Goal: Task Accomplishment & Management: Manage account settings

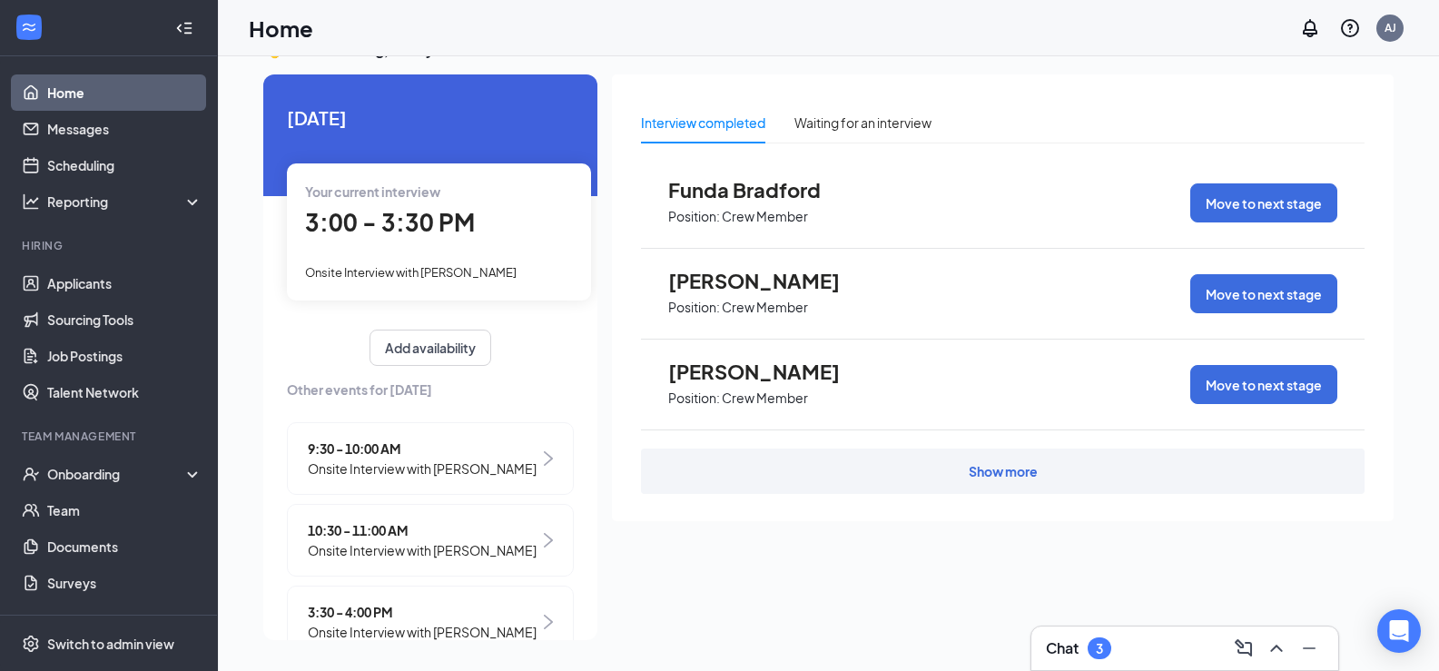
scroll to position [260, 0]
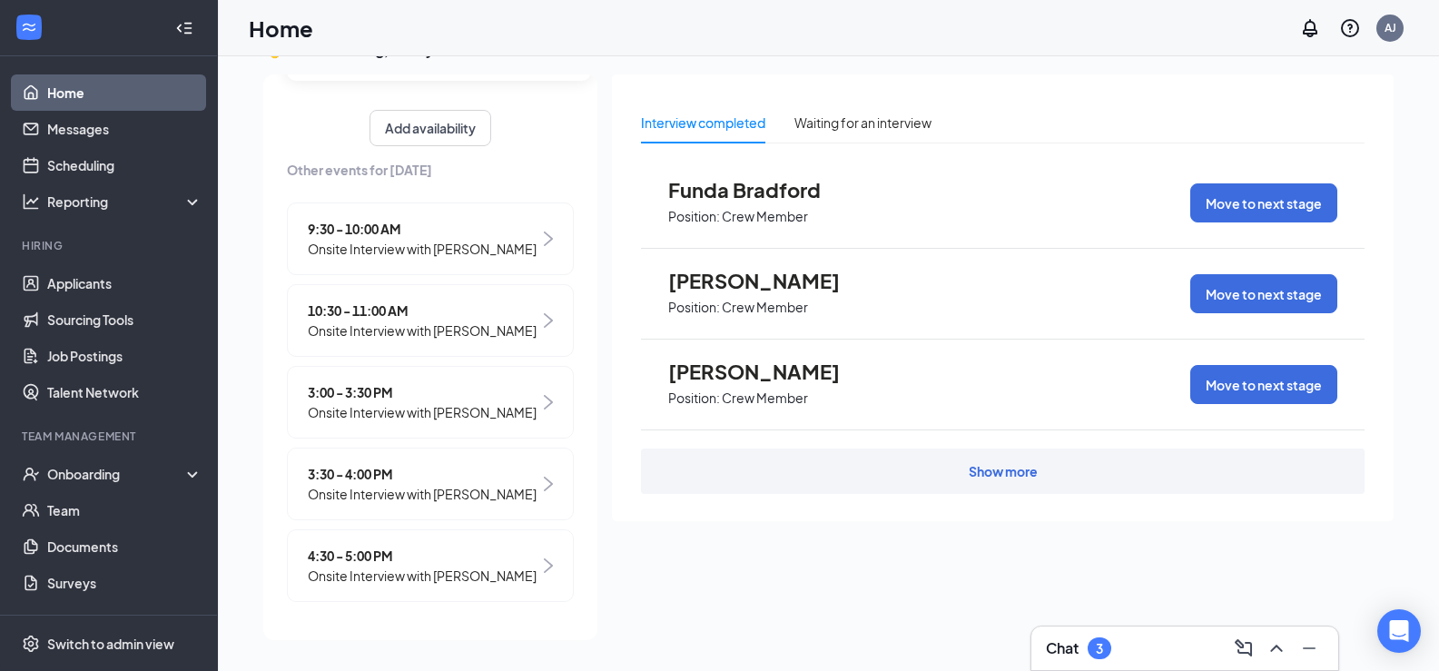
click at [972, 106] on div "Interview completed Waiting for an interview" at bounding box center [1002, 123] width 723 height 42
click at [90, 480] on div "Onboarding" at bounding box center [117, 474] width 140 height 18
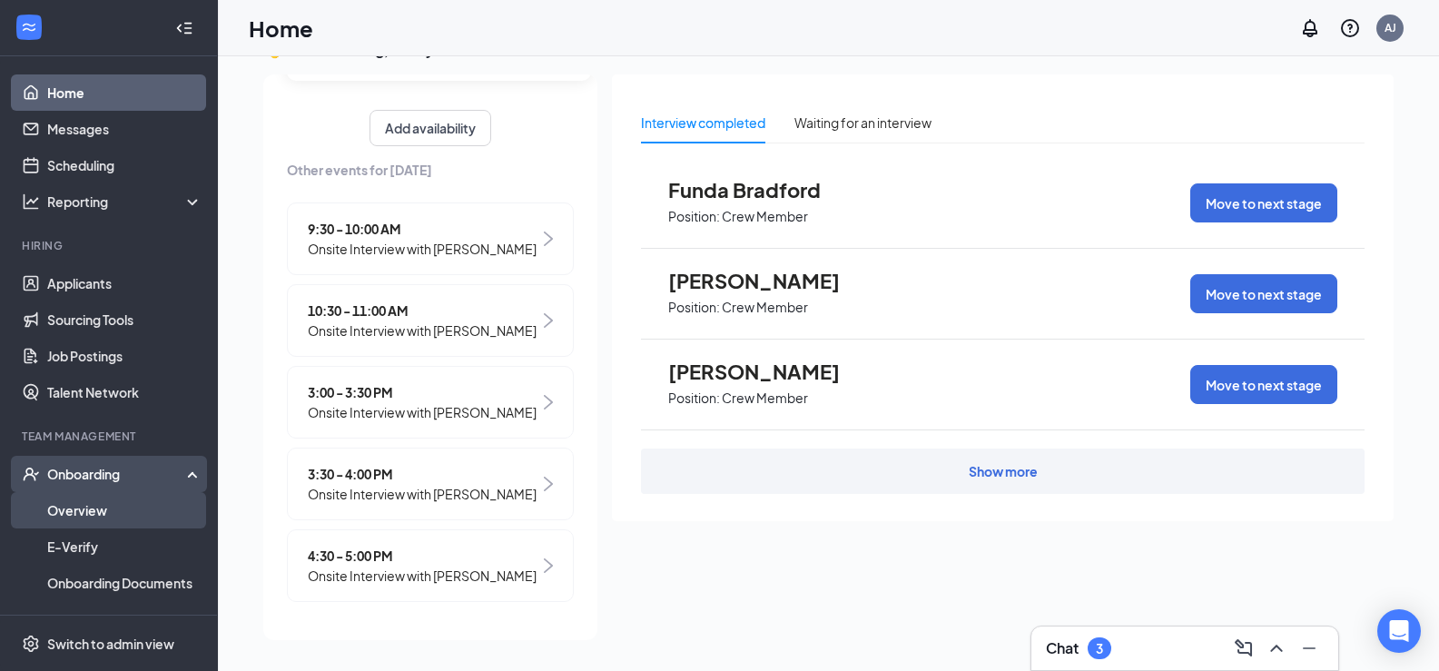
click at [123, 512] on link "Overview" at bounding box center [124, 510] width 155 height 36
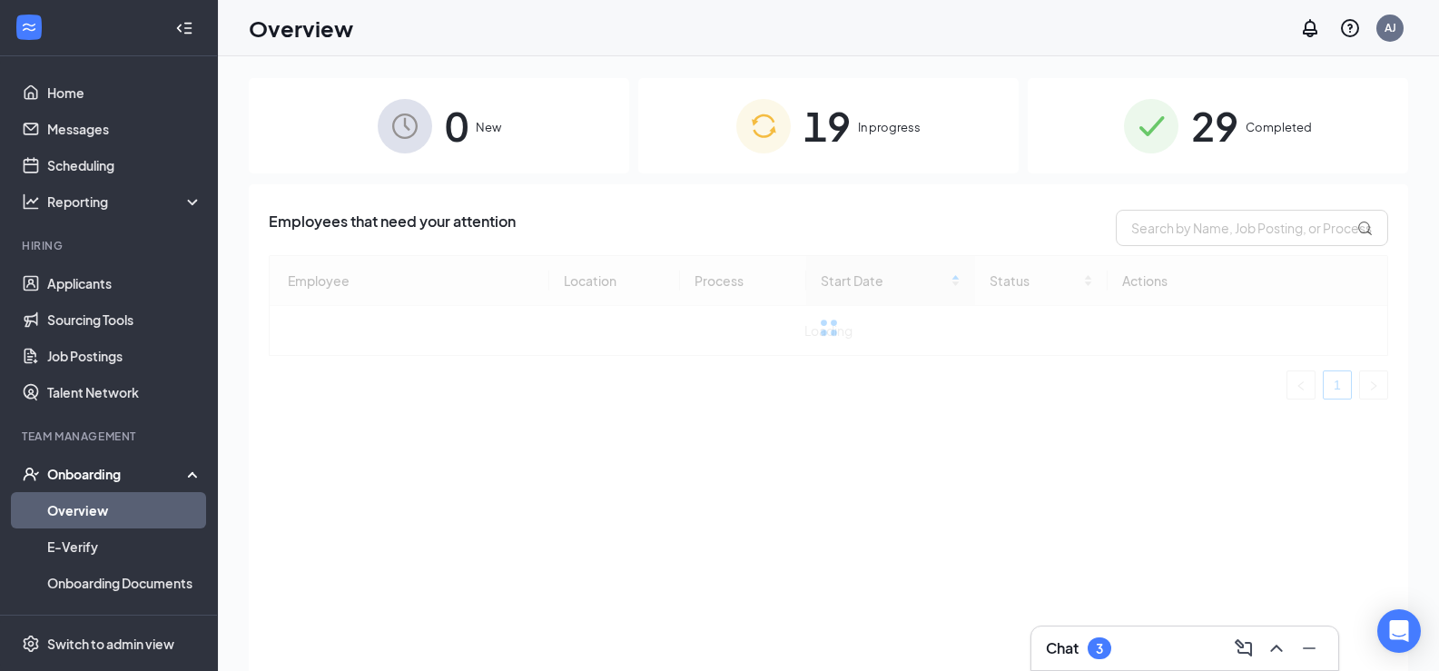
click at [848, 115] on span "19" at bounding box center [826, 125] width 47 height 63
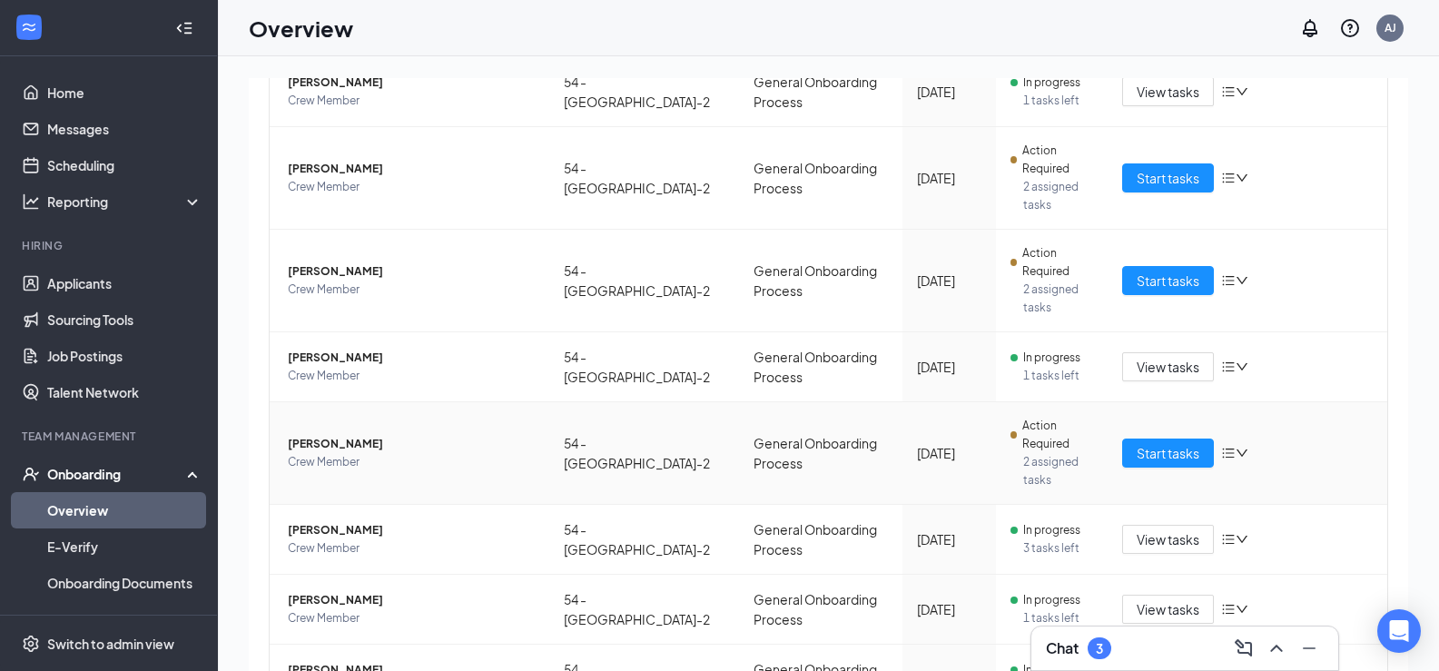
scroll to position [242, 0]
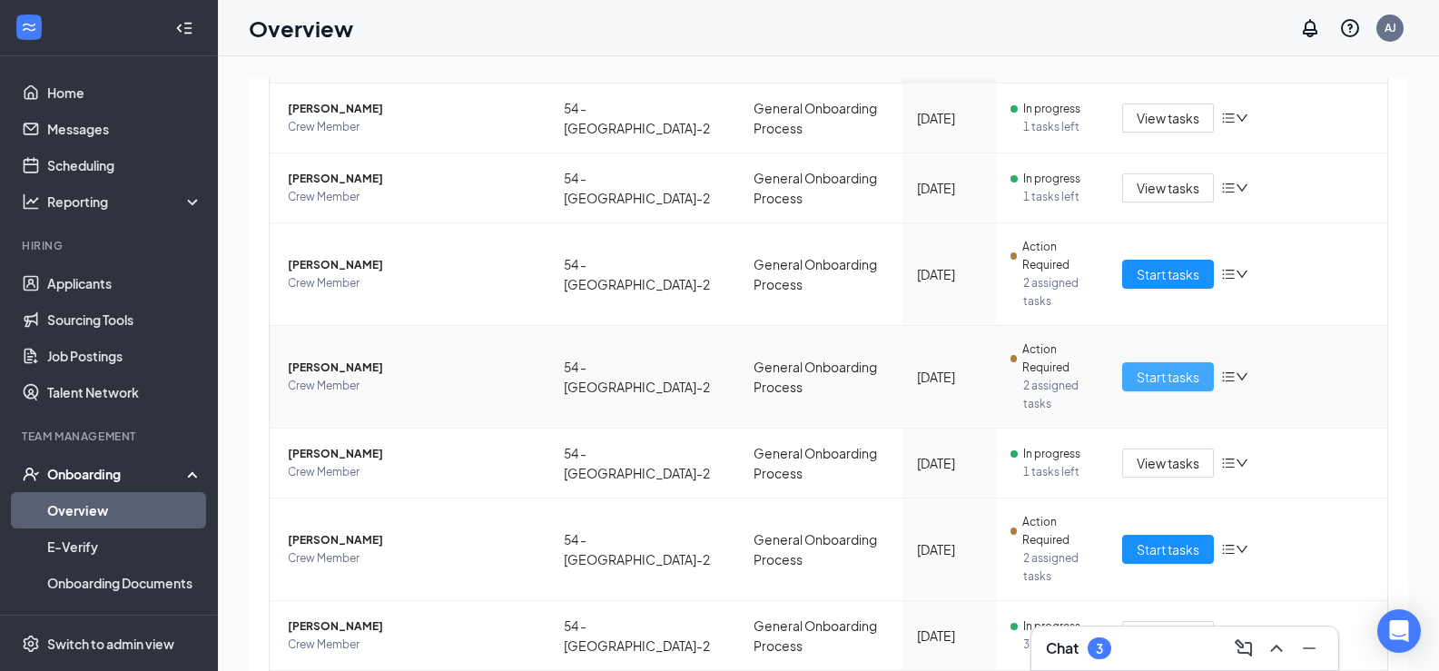
click at [1138, 382] on span "Start tasks" at bounding box center [1167, 377] width 63 height 20
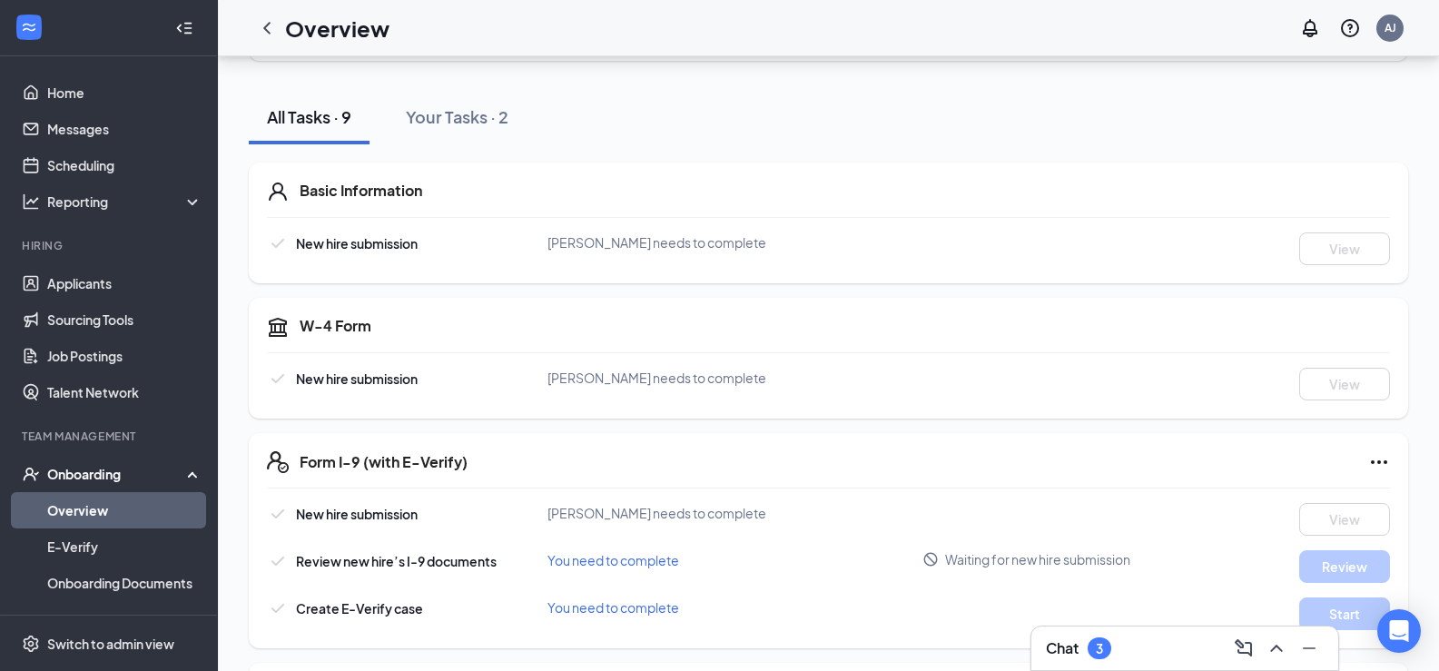
scroll to position [174, 0]
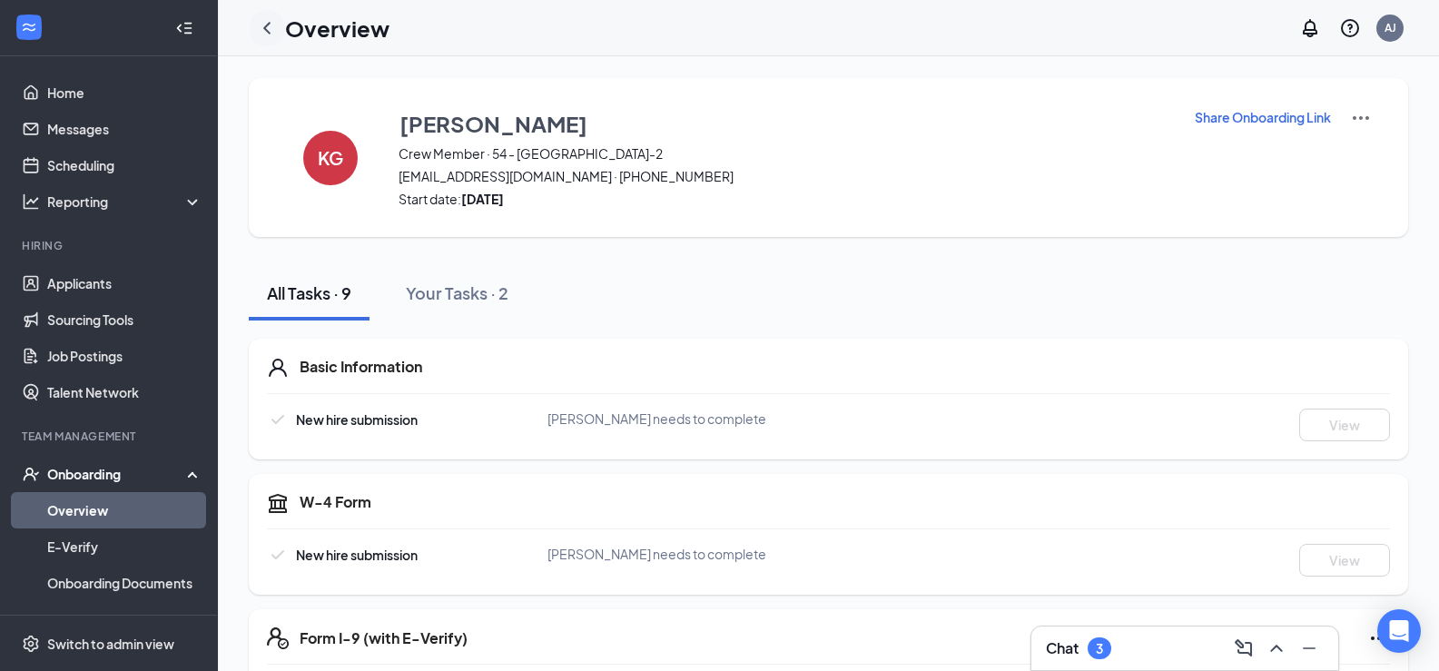
click at [262, 29] on icon "ChevronLeft" at bounding box center [267, 28] width 22 height 22
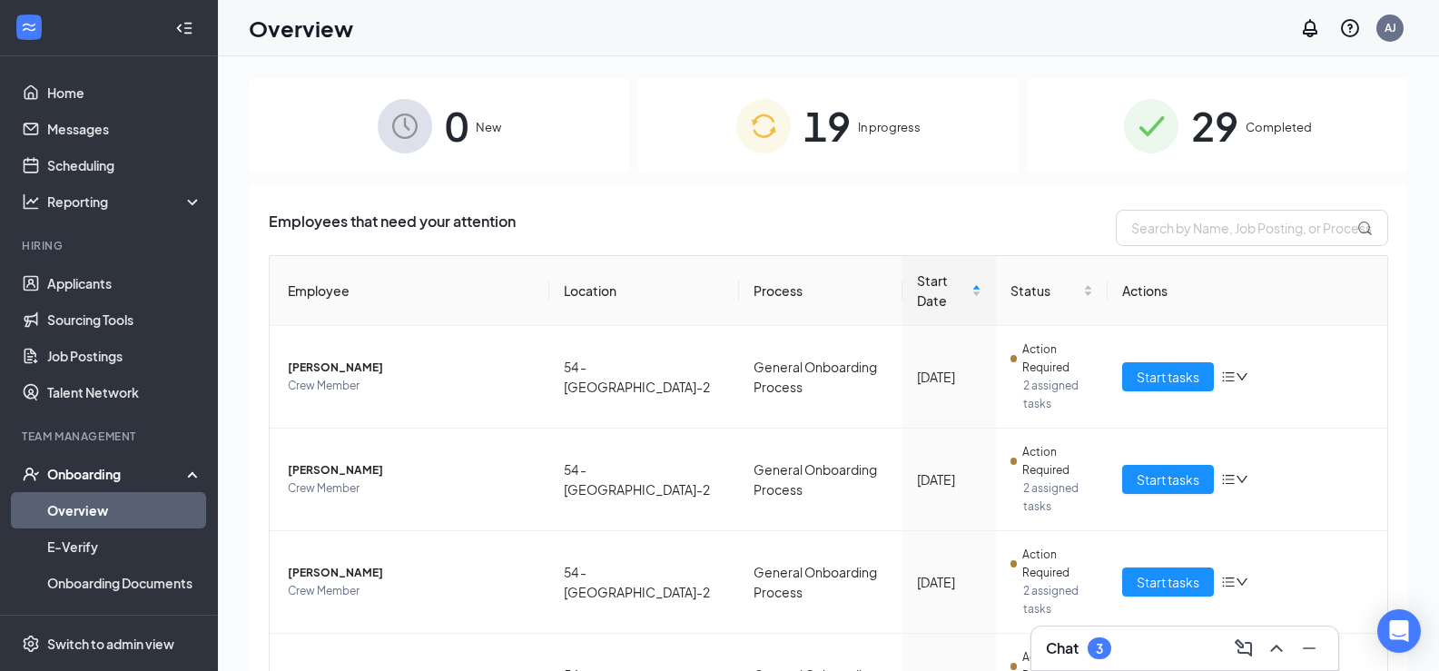
click at [1211, 102] on span "29" at bounding box center [1214, 125] width 47 height 63
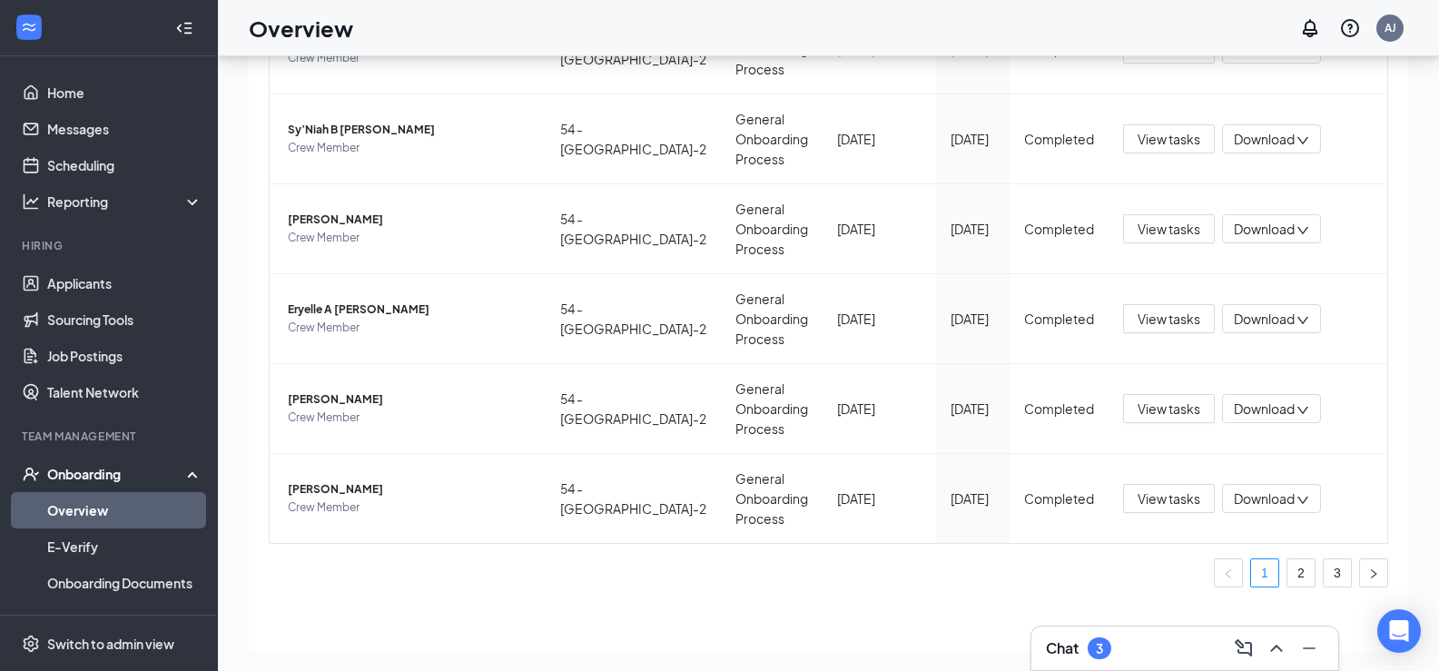
scroll to position [82, 0]
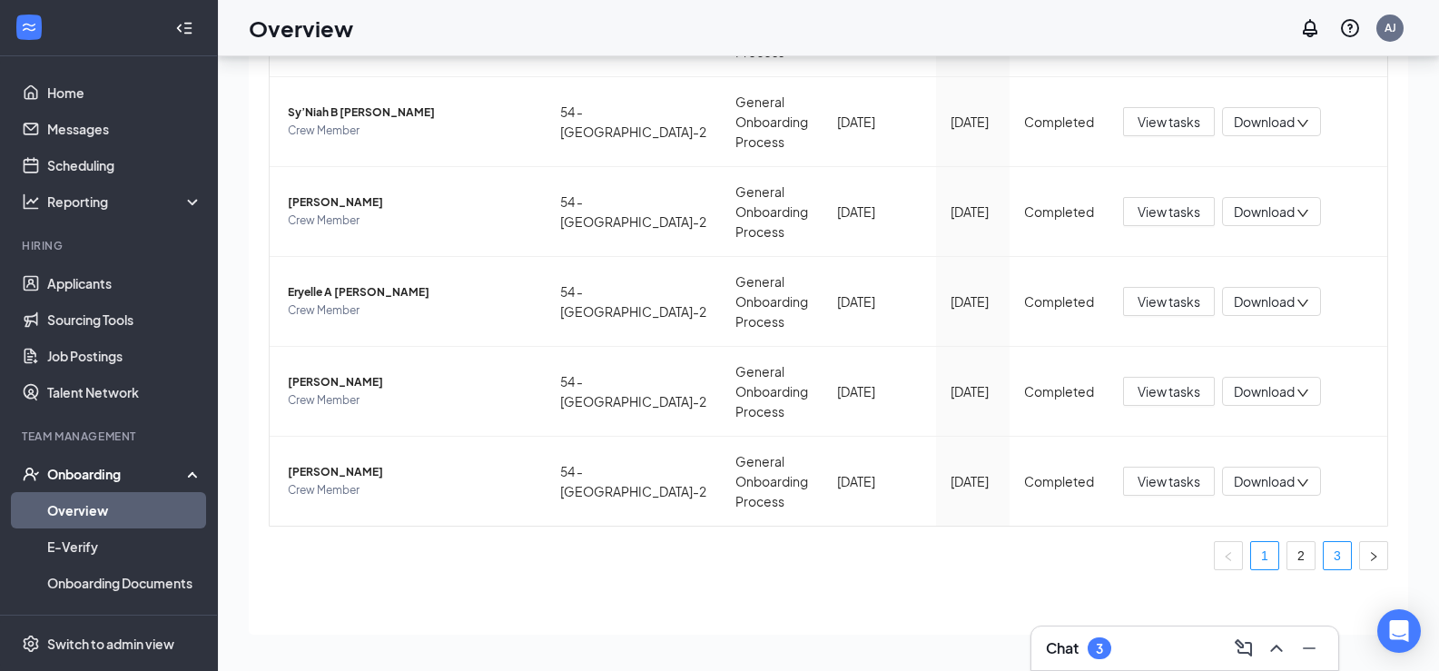
click at [1323, 554] on link "3" at bounding box center [1336, 555] width 27 height 27
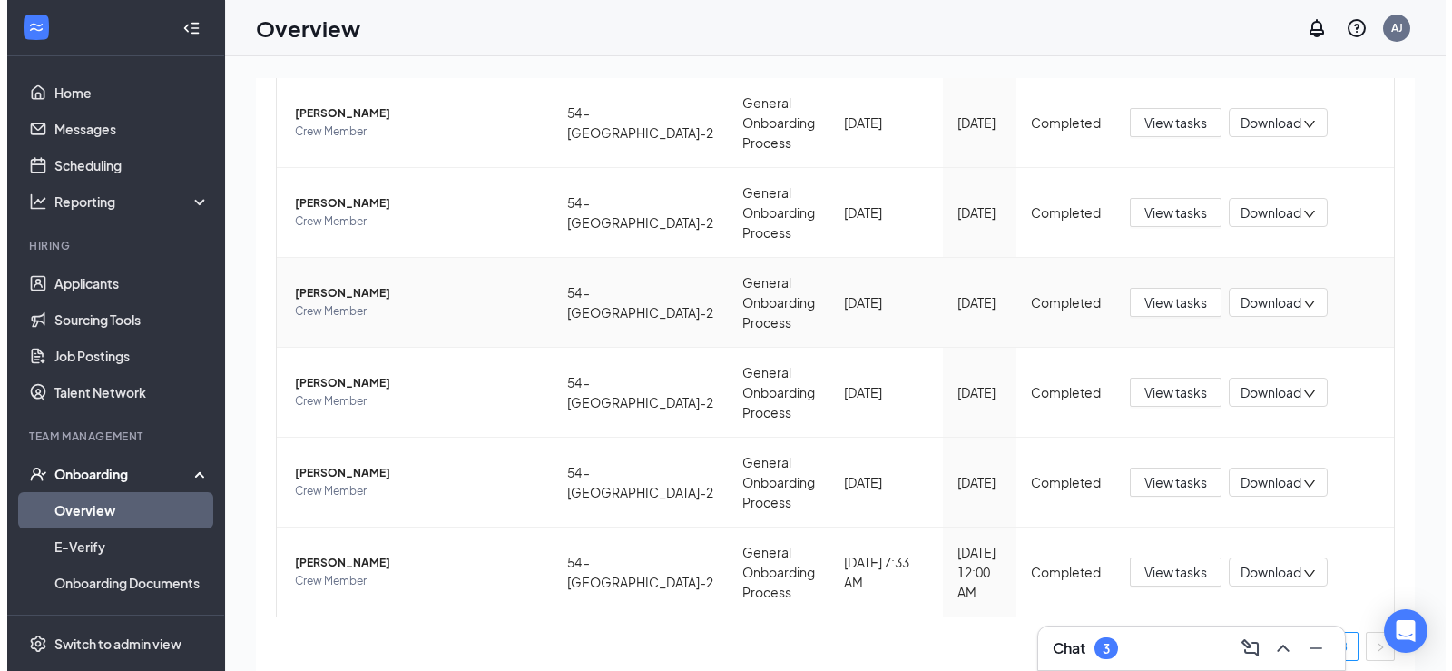
scroll to position [526, 0]
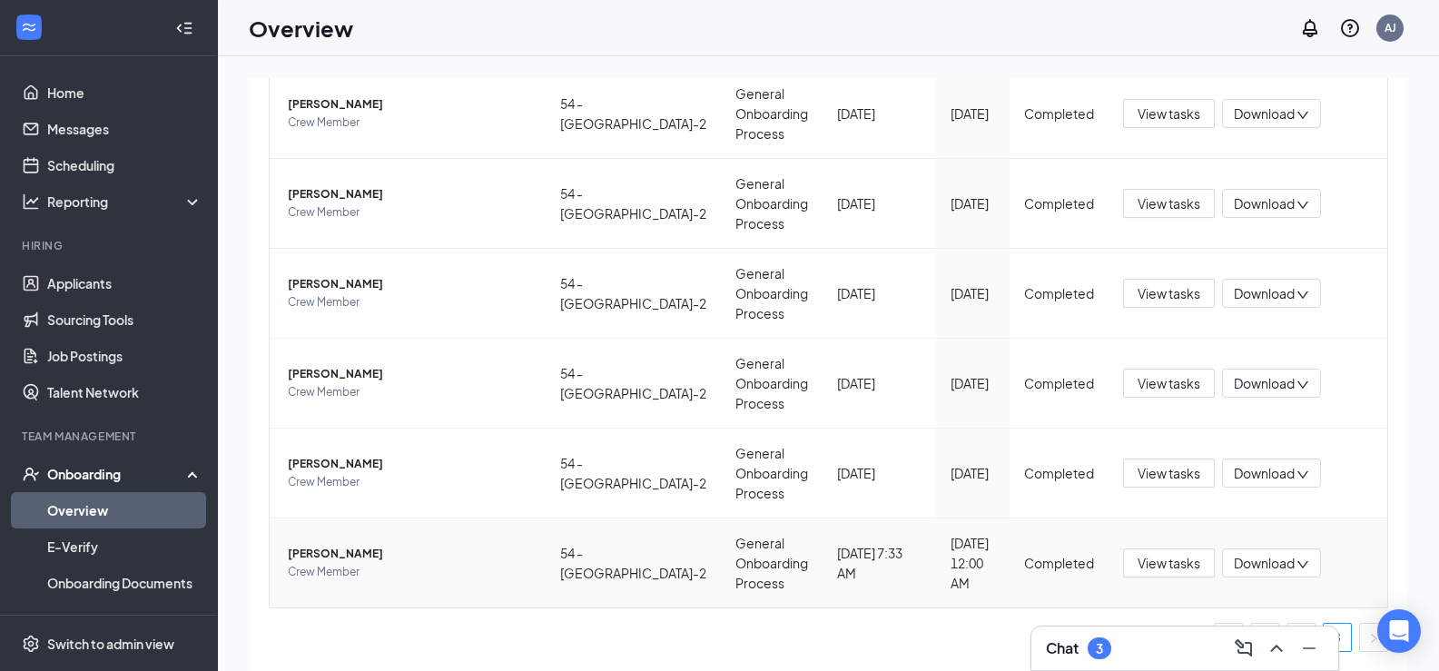
click at [347, 551] on span "[PERSON_NAME]" at bounding box center [409, 554] width 243 height 18
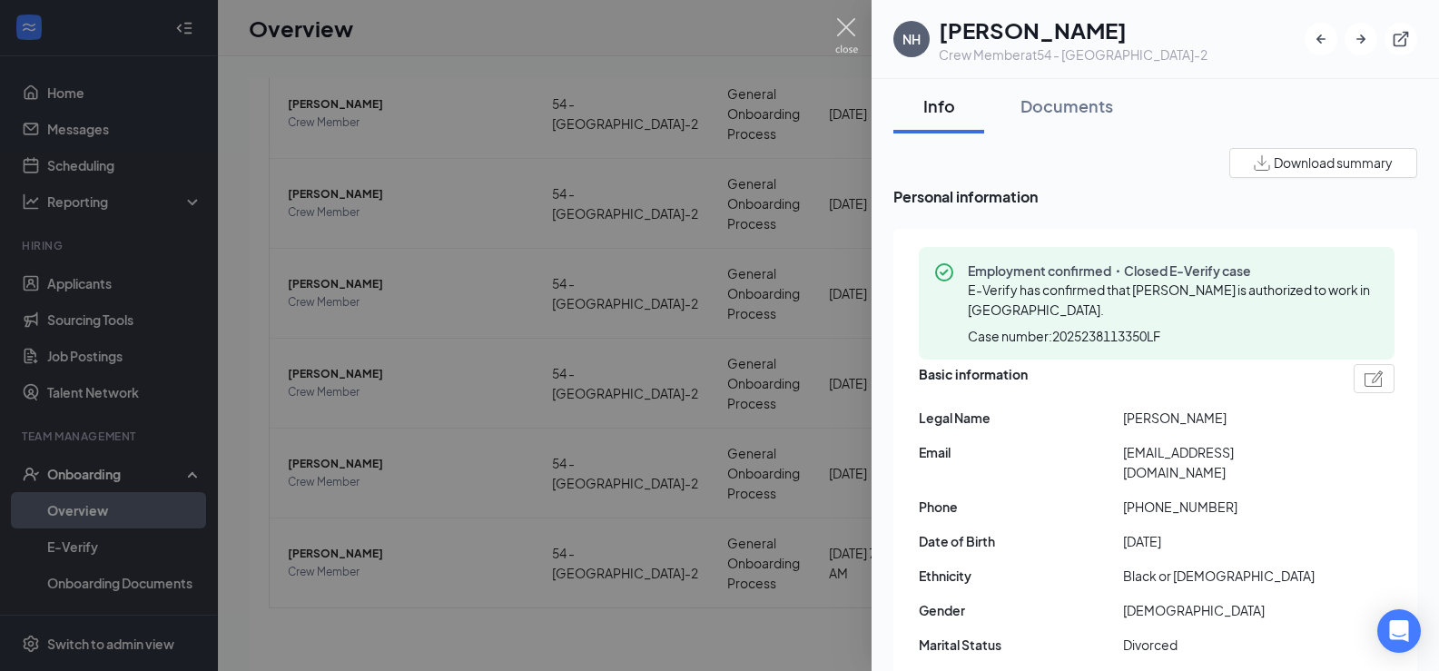
click at [841, 25] on img at bounding box center [846, 35] width 23 height 35
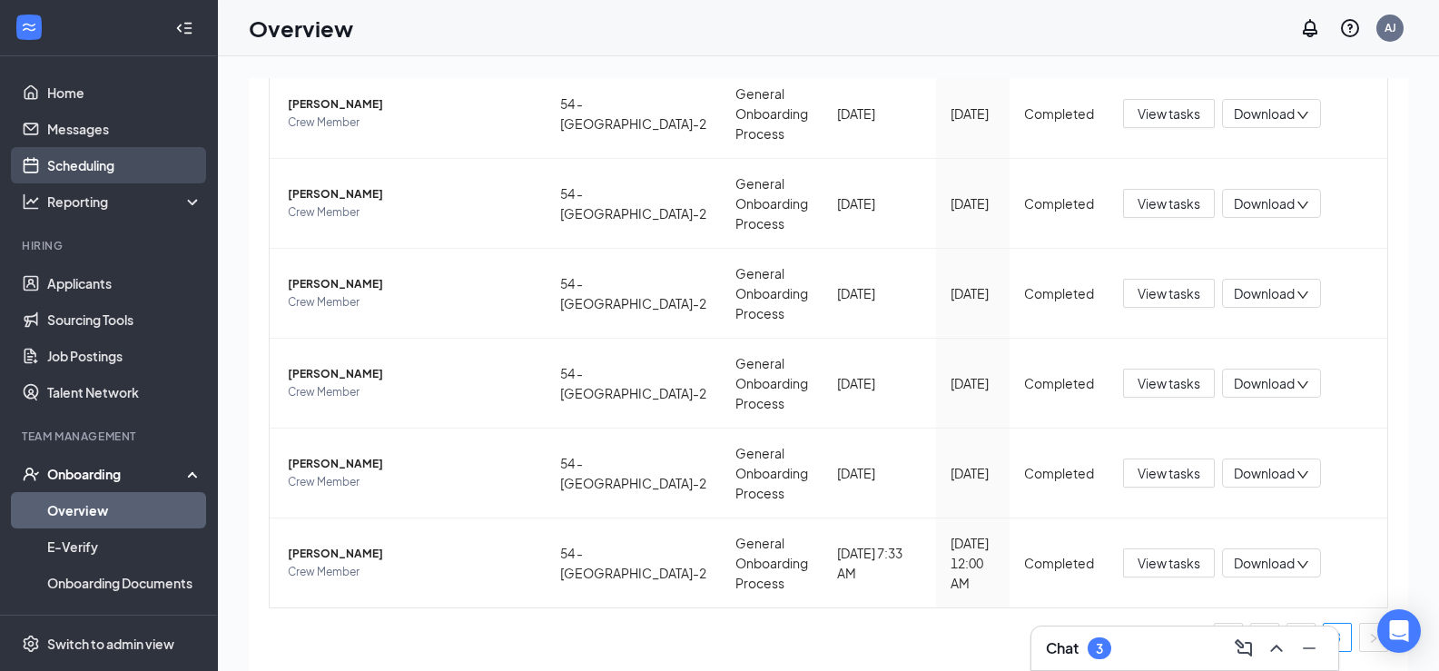
click at [90, 167] on link "Scheduling" at bounding box center [124, 165] width 155 height 36
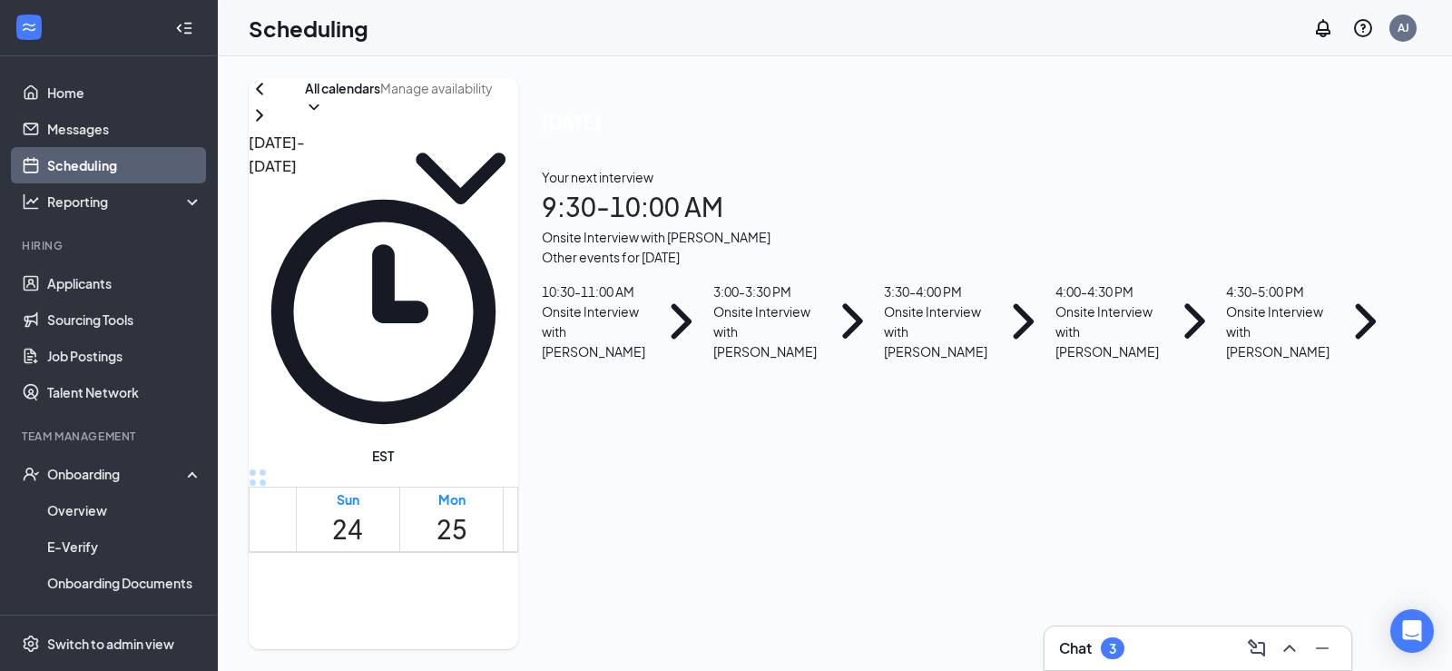
scroll to position [1709, 0]
click at [627, 585] on span "4:30-5:00 PM" at bounding box center [642, 611] width 31 height 53
